Goal: Use online tool/utility: Utilize a website feature to perform a specific function

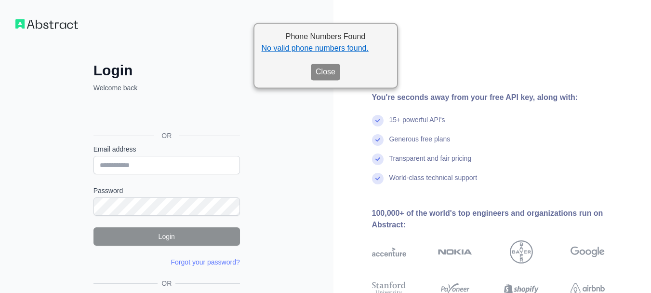
click at [322, 77] on button "Close" at bounding box center [325, 72] width 29 height 16
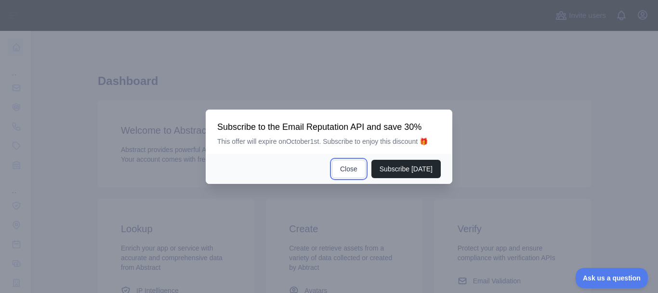
click at [344, 161] on button "Close" at bounding box center [349, 169] width 34 height 18
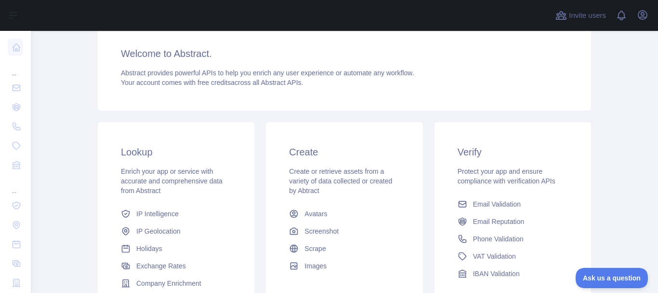
scroll to position [188, 0]
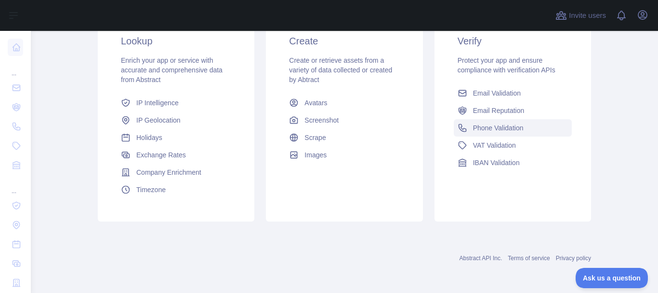
click at [478, 121] on link "Phone Validation" at bounding box center [513, 127] width 118 height 17
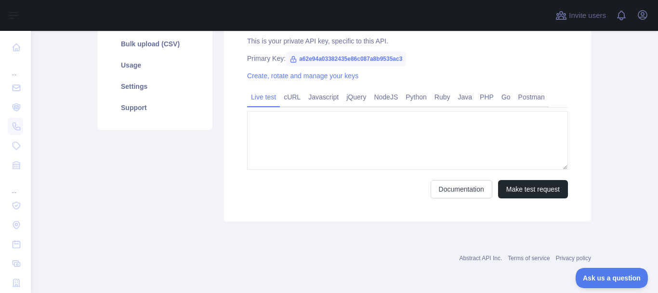
type textarea "**********"
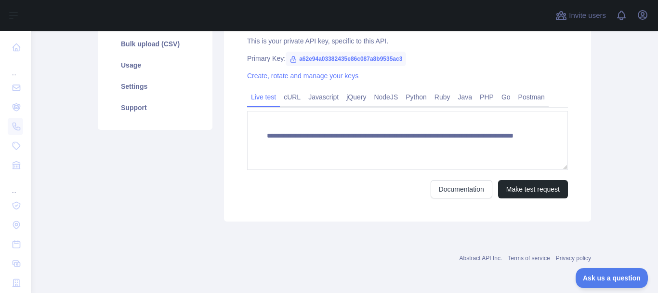
scroll to position [176, 0]
